Goal: Navigation & Orientation: Find specific page/section

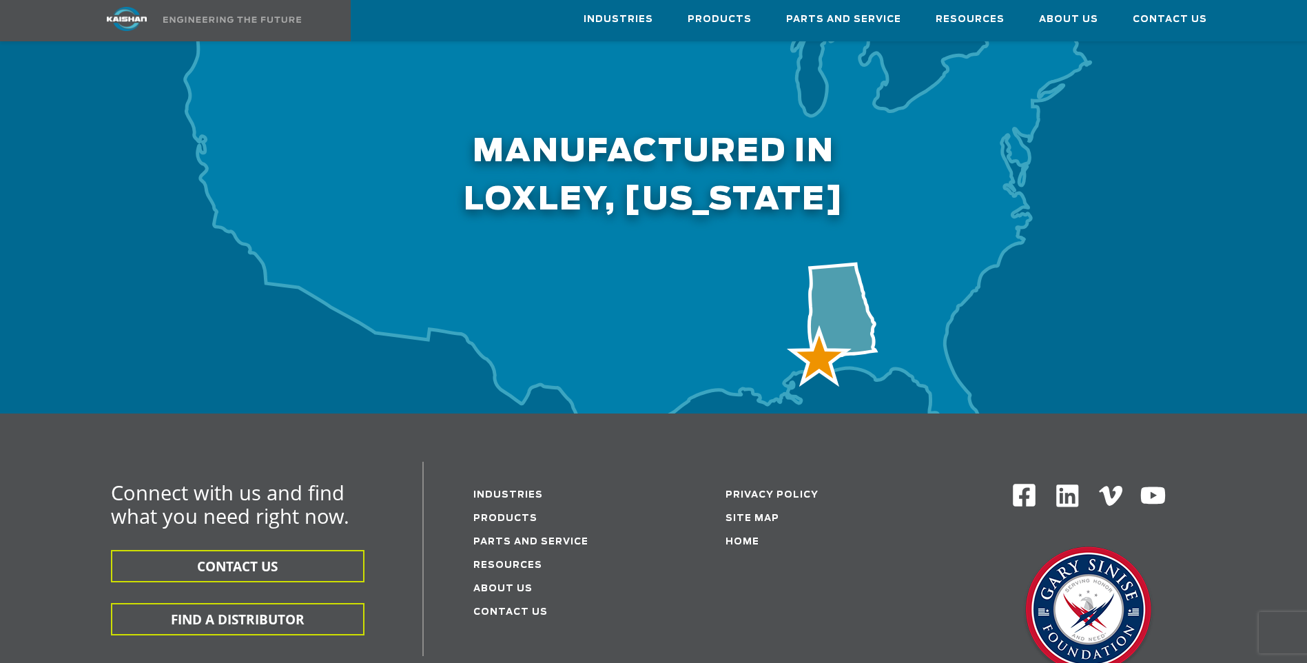
scroll to position [4244, 0]
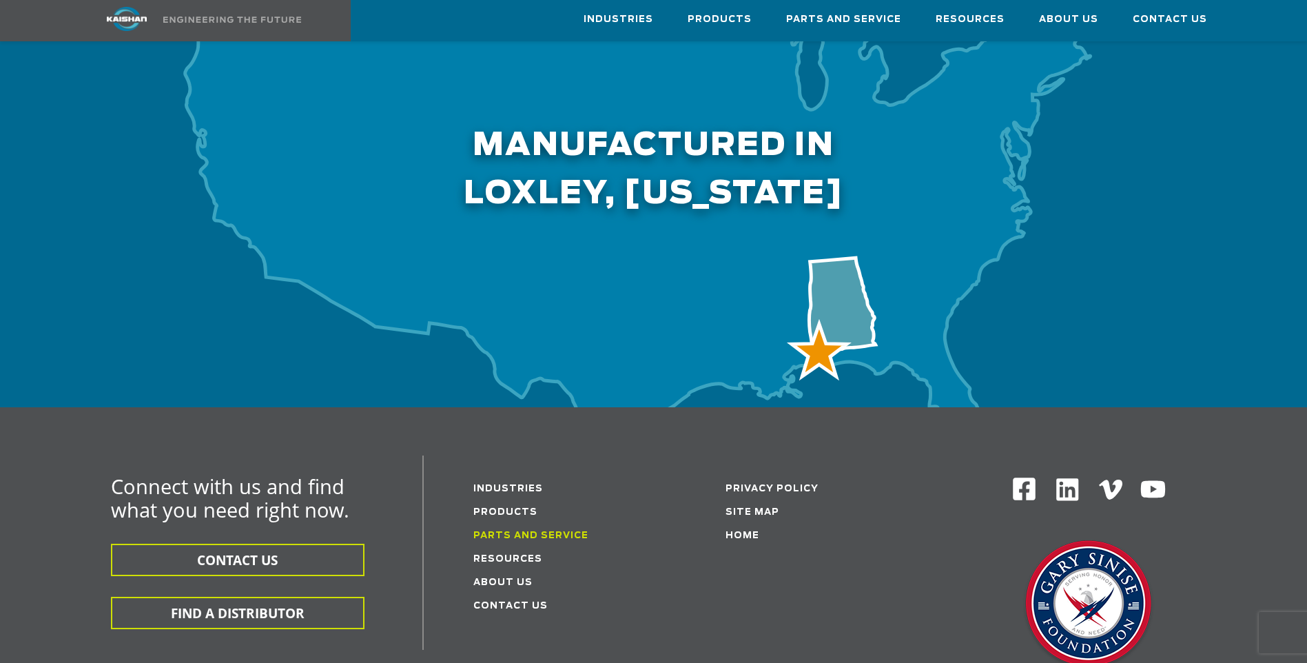
click at [512, 531] on link "Parts and service" at bounding box center [530, 535] width 115 height 9
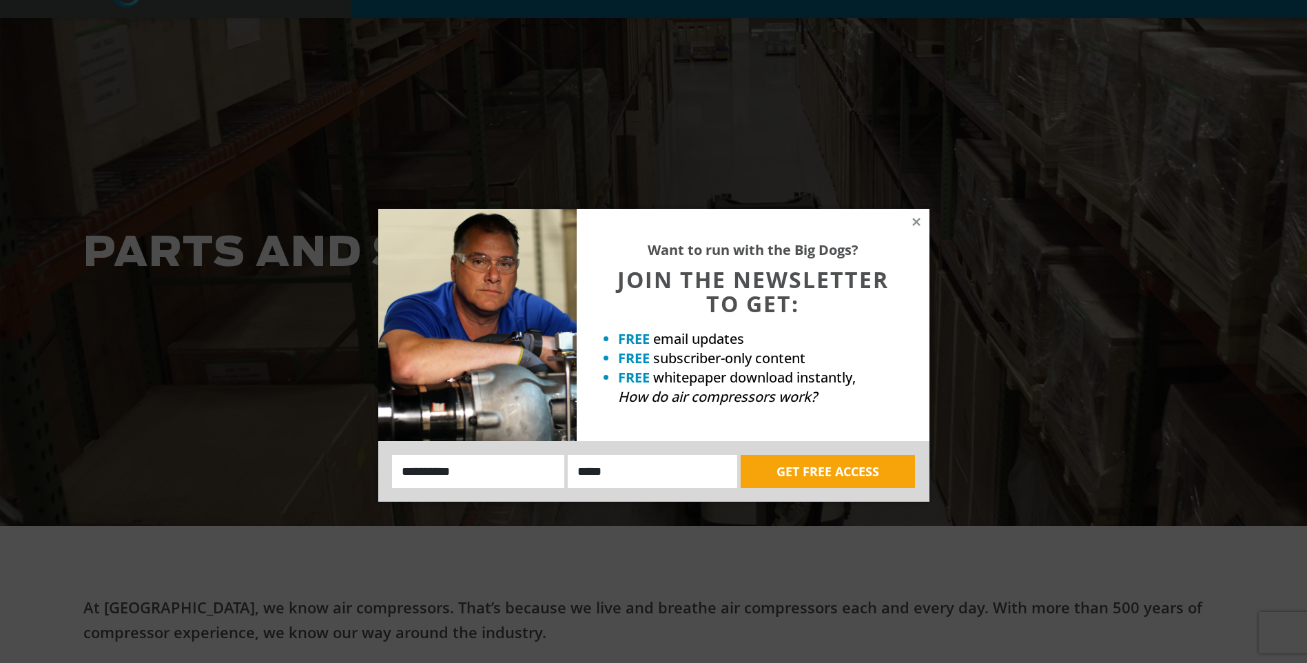
scroll to position [76, 0]
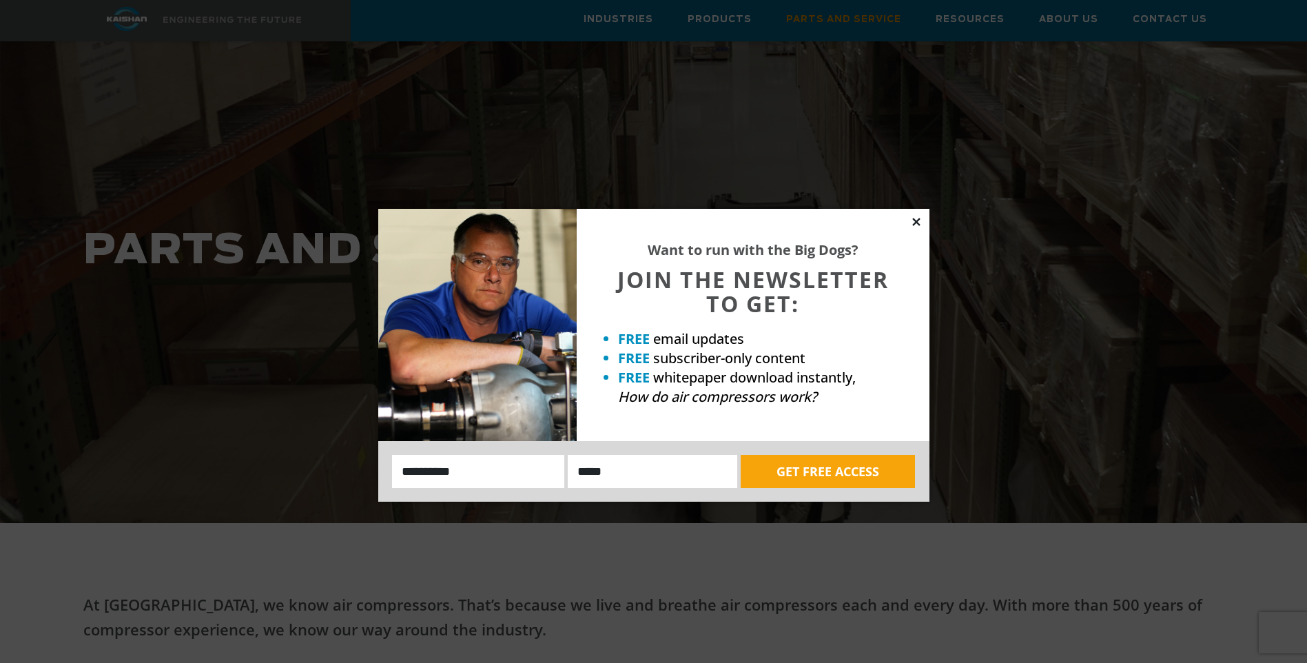
click at [918, 224] on icon at bounding box center [916, 222] width 8 height 8
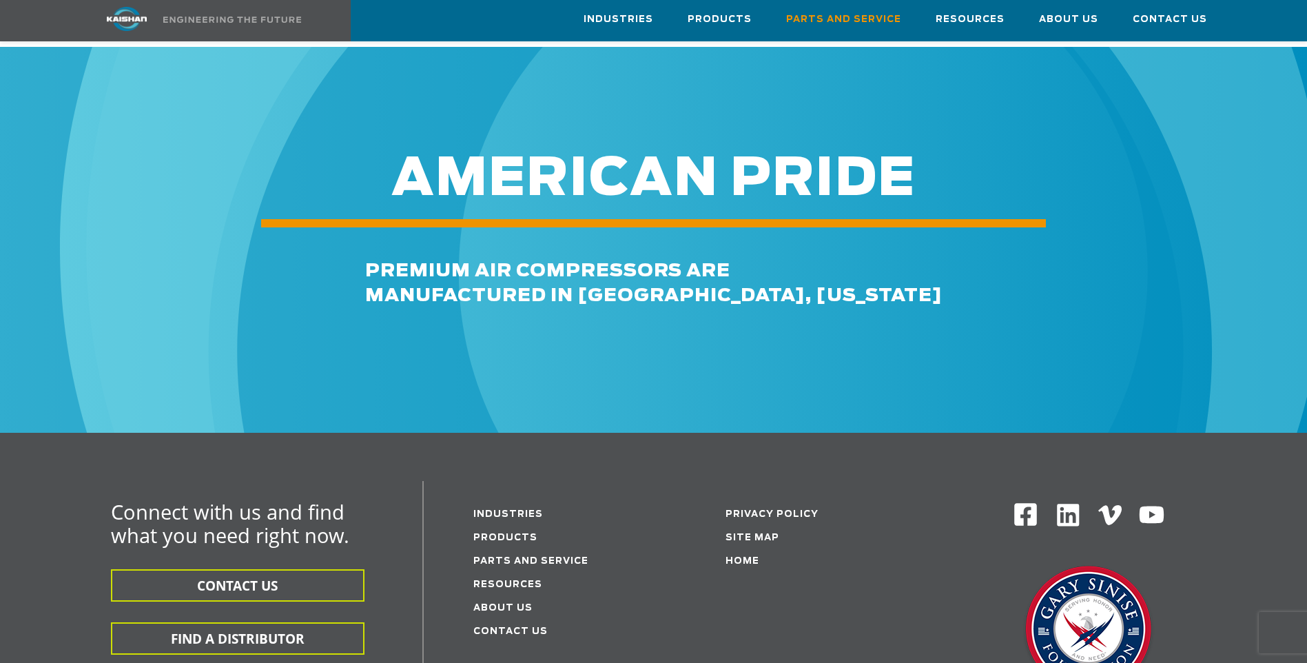
scroll to position [1502, 0]
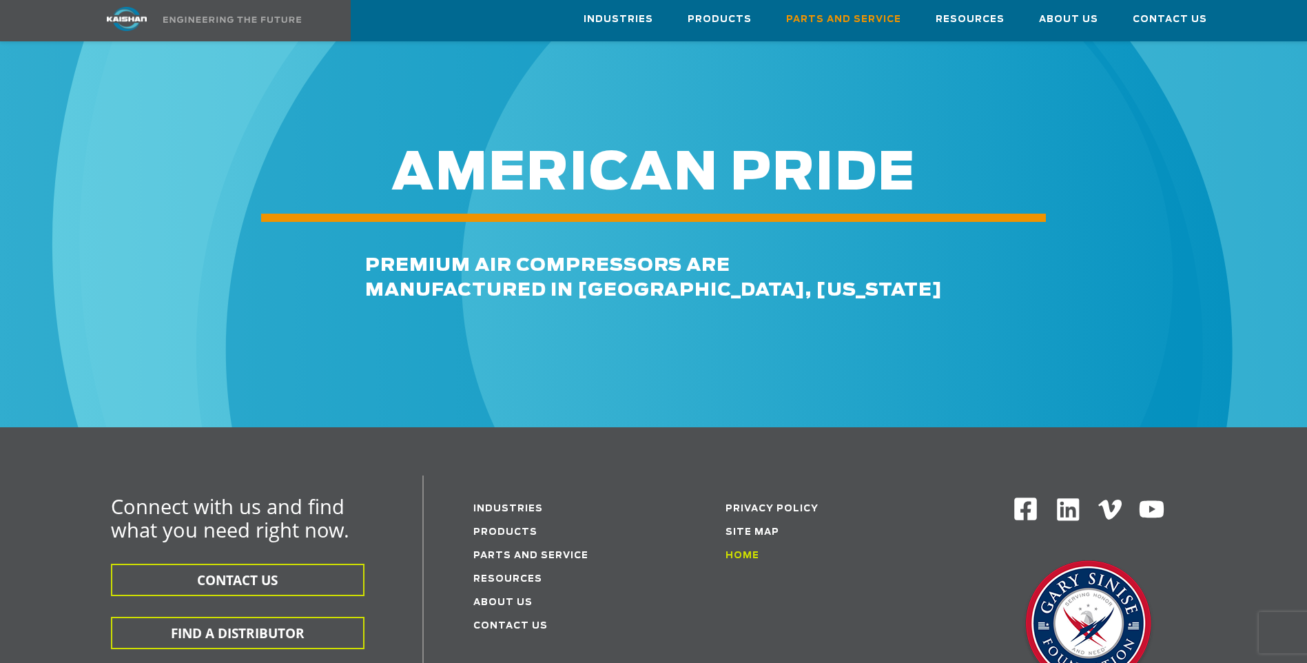
click at [745, 551] on link "Home" at bounding box center [743, 555] width 34 height 9
